Goal: Find specific page/section

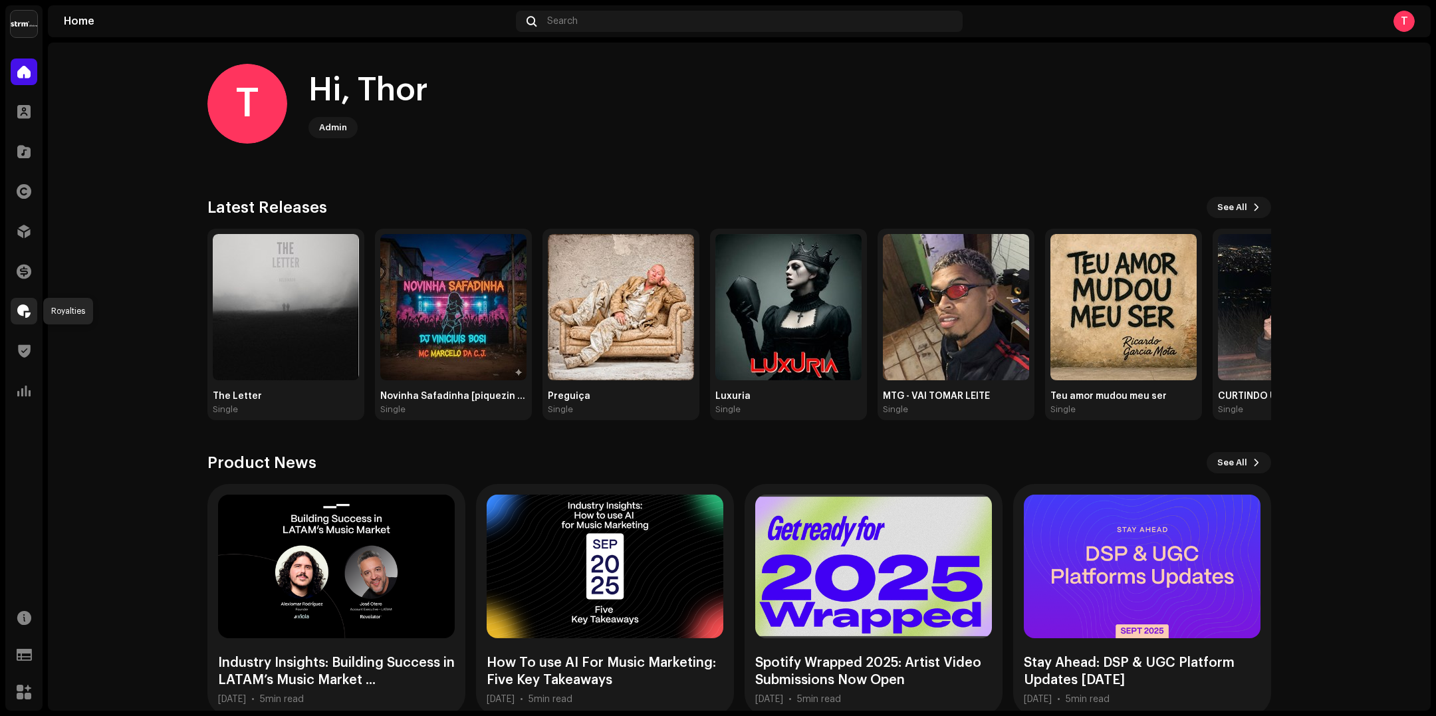
click at [21, 317] on span at bounding box center [23, 311] width 13 height 11
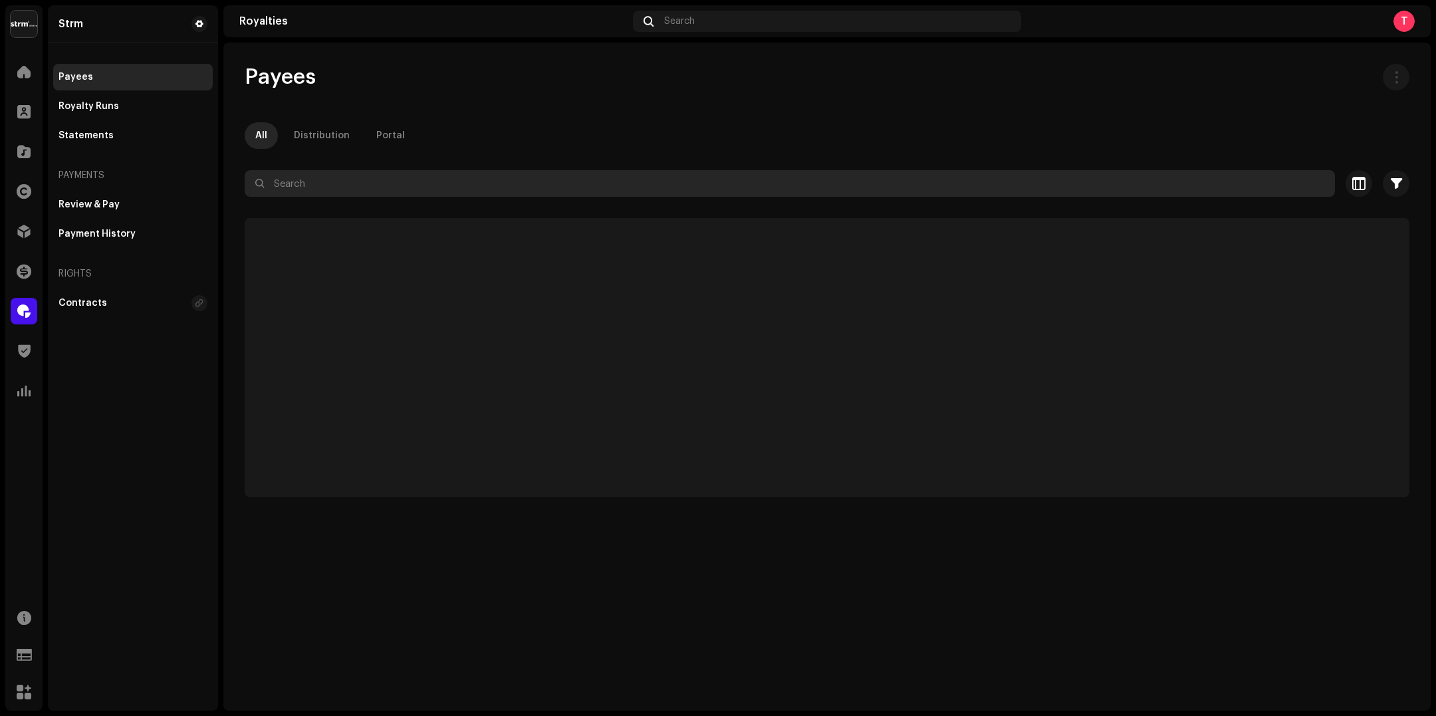
click at [418, 179] on input "text" at bounding box center [790, 183] width 1091 height 27
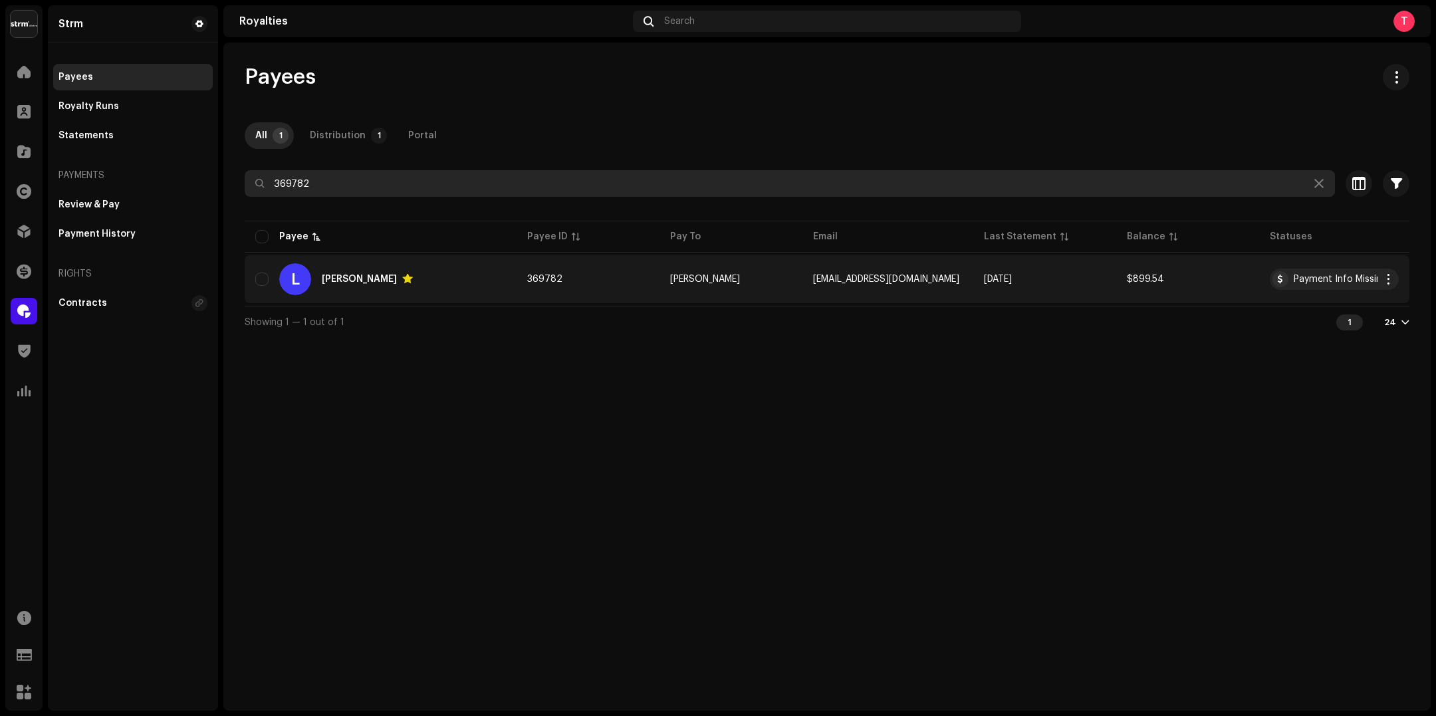
type input "369782"
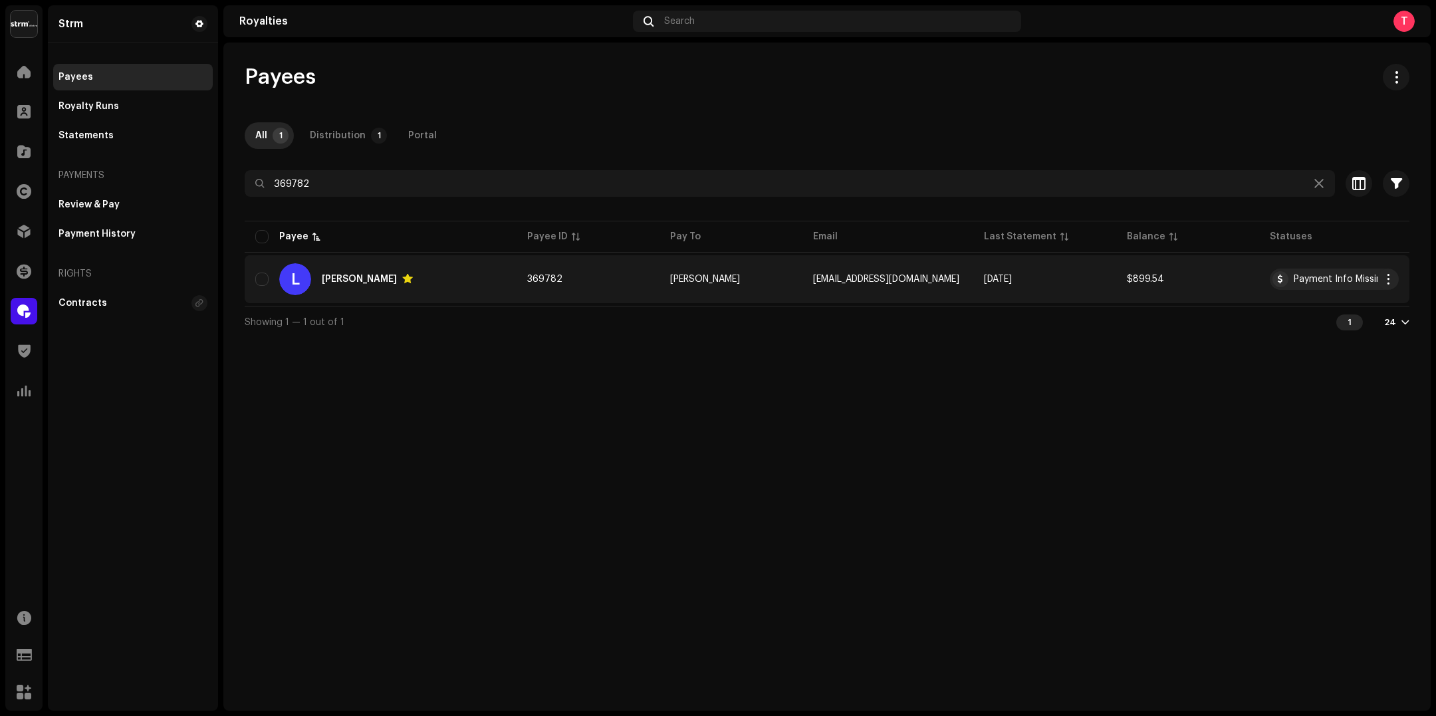
click at [573, 282] on td "369782" at bounding box center [588, 279] width 143 height 48
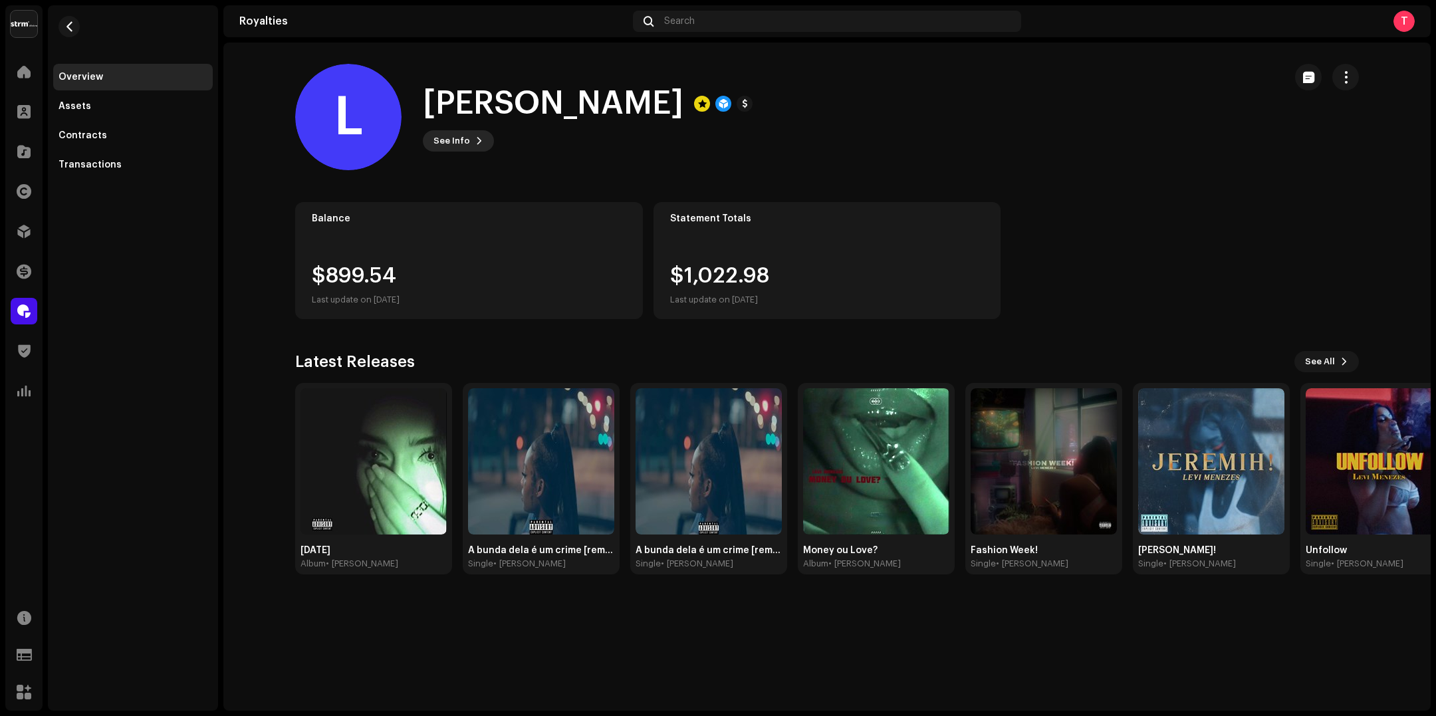
click at [467, 138] on button "See Info" at bounding box center [458, 140] width 71 height 21
click at [507, 167] on div "L [PERSON_NAME] 369782 Type Distribution Payee Pay To Name [PERSON_NAME] Payee …" at bounding box center [718, 358] width 1436 height 716
click at [1356, 72] on button "button" at bounding box center [1346, 77] width 27 height 27
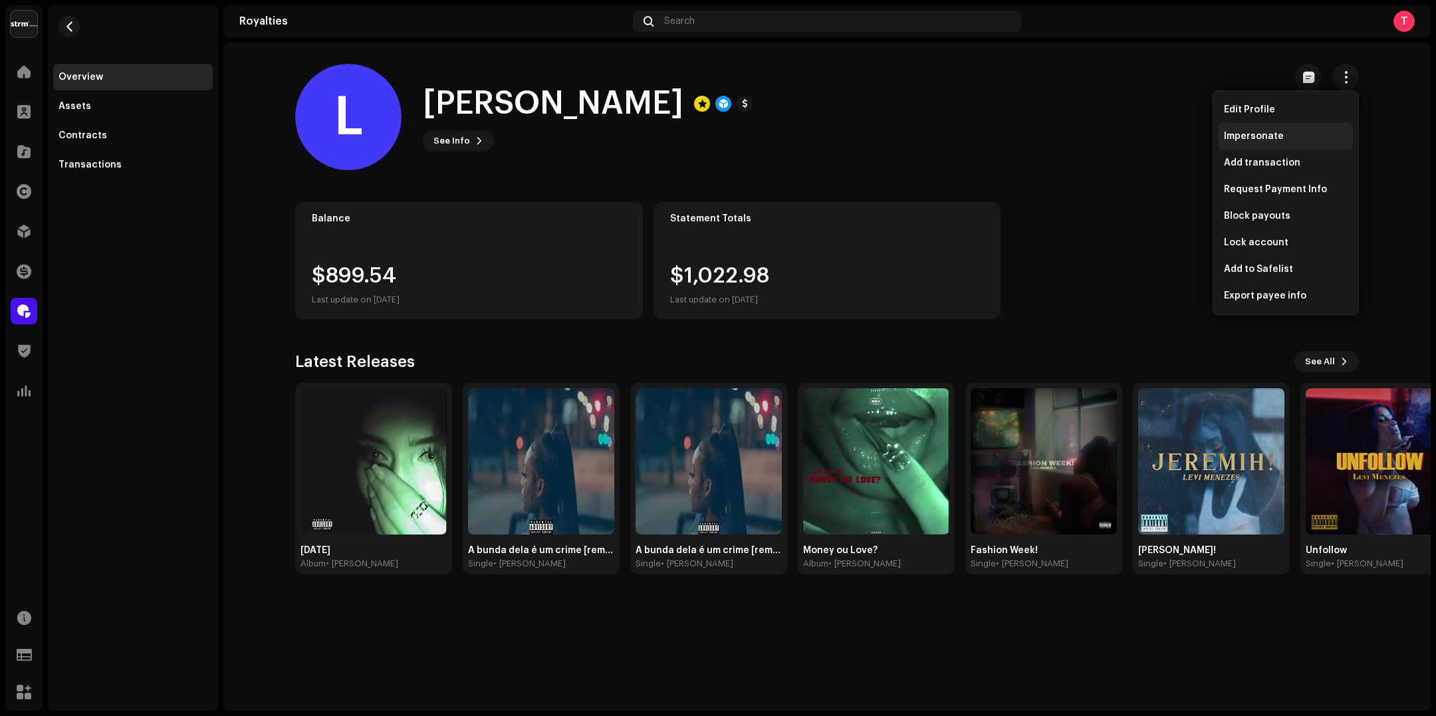
click at [1301, 135] on div "Impersonate" at bounding box center [1286, 136] width 124 height 11
